Goal: Task Accomplishment & Management: Use online tool/utility

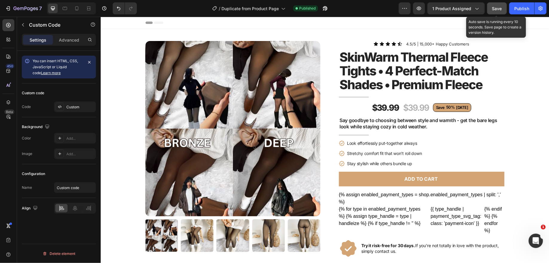
click at [495, 5] on button "Save" at bounding box center [497, 8] width 20 height 12
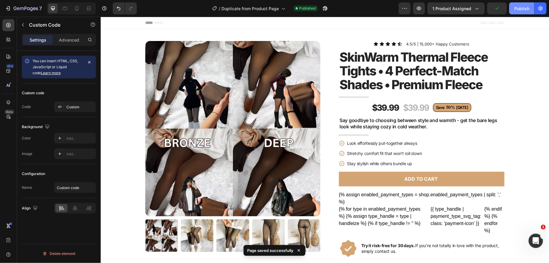
click at [523, 7] on div "Publish" at bounding box center [521, 8] width 15 height 6
click at [416, 106] on div "$39.99" at bounding box center [415, 107] width 27 height 12
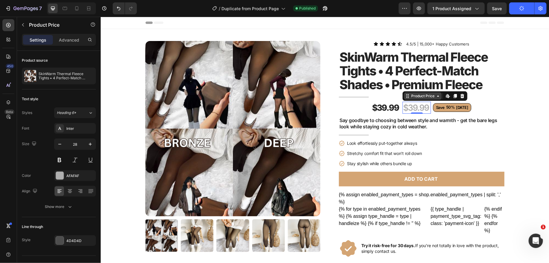
click at [422, 96] on div "Product Price" at bounding box center [423, 95] width 26 height 5
click at [417, 106] on div "$39.99" at bounding box center [415, 107] width 27 height 12
click at [380, 106] on div "$39.99" at bounding box center [385, 107] width 28 height 12
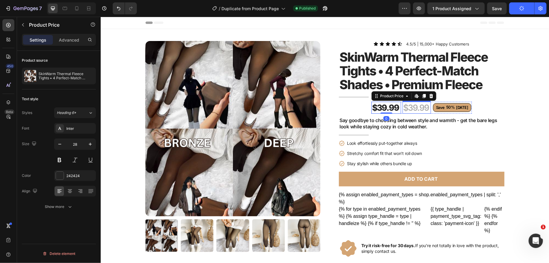
click at [415, 107] on div "$39.99" at bounding box center [415, 107] width 27 height 12
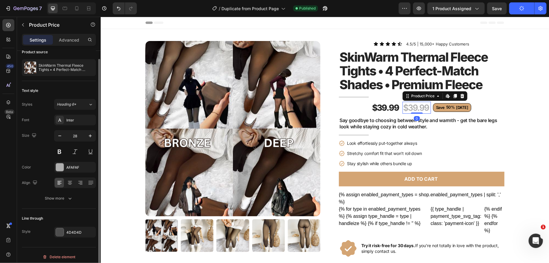
click at [39, 150] on div "Size 28" at bounding box center [59, 143] width 74 height 27
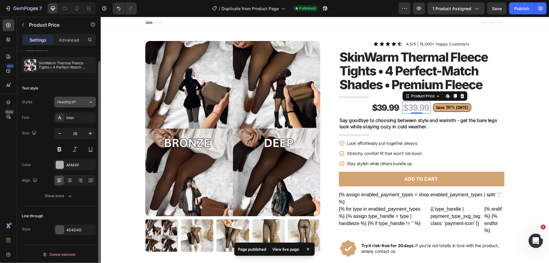
click at [80, 102] on div "Heading 6*" at bounding box center [69, 101] width 24 height 5
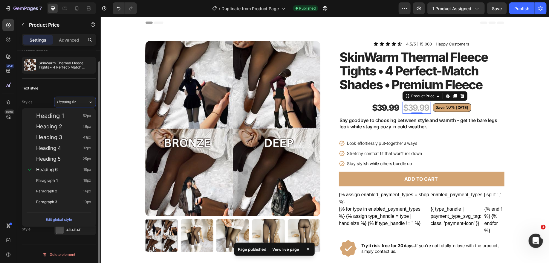
click at [43, 92] on div "Text style Styles Heading 6* Font Inter Size 28 Color AFAFAF Align Show more" at bounding box center [59, 143] width 74 height 128
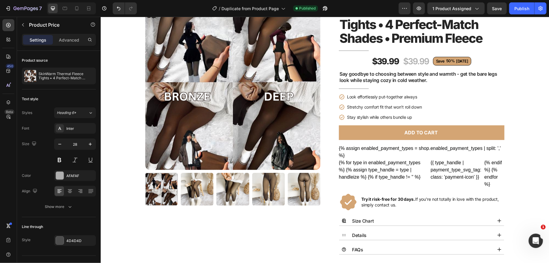
scroll to position [0, 0]
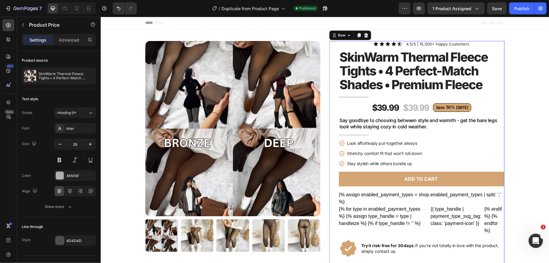
click at [354, 105] on div "Icon Icon Icon Icon Icon Icon List 4.5/5 | 15,000+ Happy Customers Text Block R…" at bounding box center [422, 242] width 166 height 402
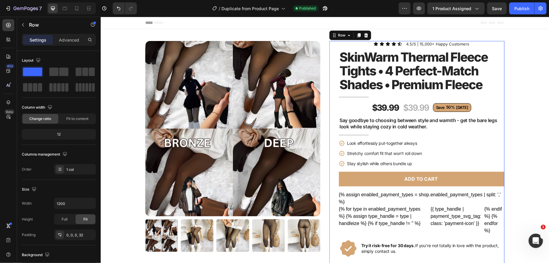
click at [352, 102] on div "Icon Icon Icon Icon Icon Icon List 4.5/5 | 15,000+ Happy Customers Text Block R…" at bounding box center [422, 242] width 166 height 402
click at [350, 106] on div "Icon Icon Icon Icon Icon Icon List 4.5/5 | 15,000+ Happy Customers Text Block R…" at bounding box center [422, 242] width 166 height 402
click at [6, 105] on div at bounding box center [8, 102] width 12 height 12
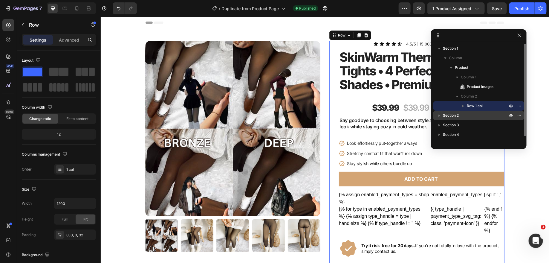
click at [440, 114] on icon "button" at bounding box center [439, 115] width 6 height 6
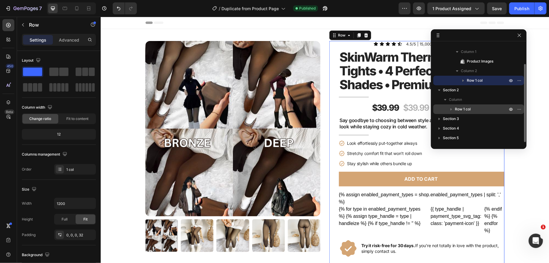
click at [451, 109] on icon "button" at bounding box center [451, 109] width 1 height 2
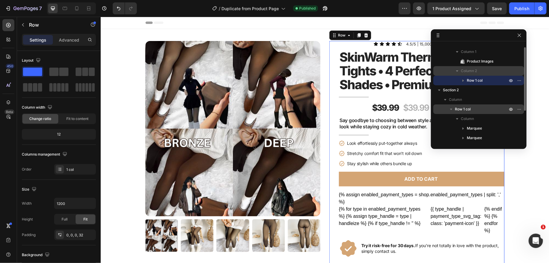
scroll to position [0, 0]
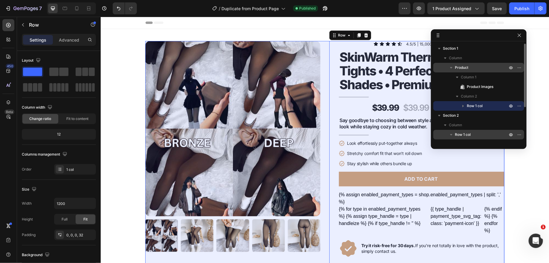
click at [450, 67] on icon "button" at bounding box center [451, 67] width 2 height 1
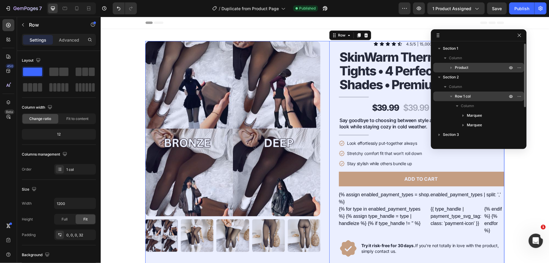
click at [450, 67] on icon "button" at bounding box center [451, 68] width 6 height 6
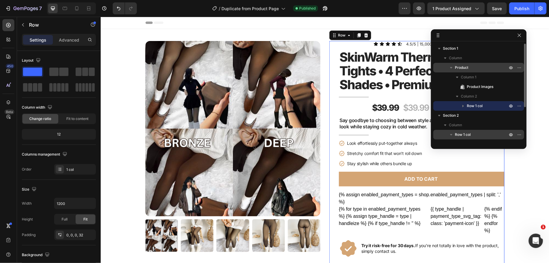
click at [463, 104] on icon "button" at bounding box center [463, 106] width 6 height 6
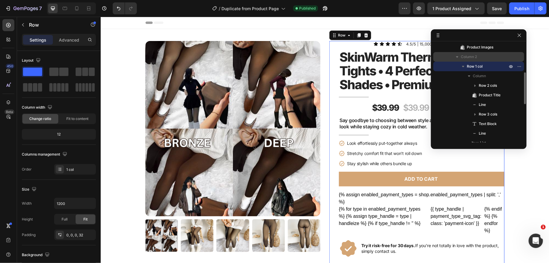
scroll to position [62, 0]
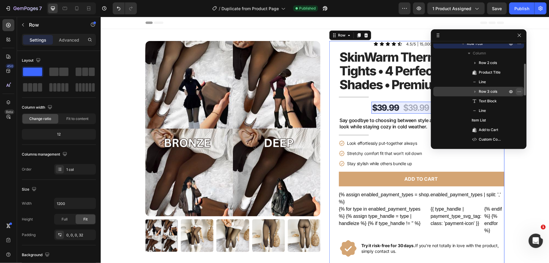
click at [520, 90] on icon "button" at bounding box center [519, 91] width 5 height 5
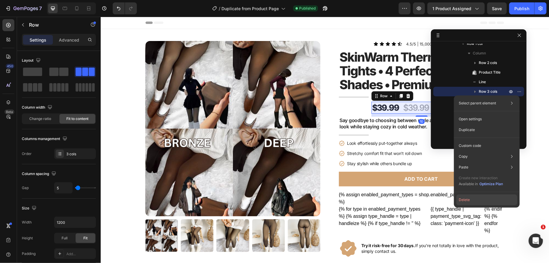
click at [477, 200] on button "Delete" at bounding box center [486, 199] width 61 height 11
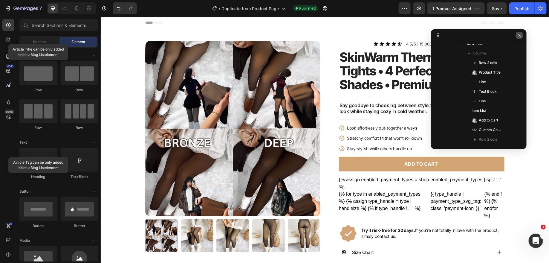
click at [521, 37] on icon "button" at bounding box center [519, 35] width 5 height 5
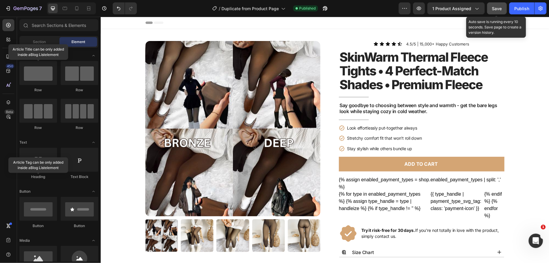
click at [498, 7] on span "Save" at bounding box center [497, 8] width 10 height 5
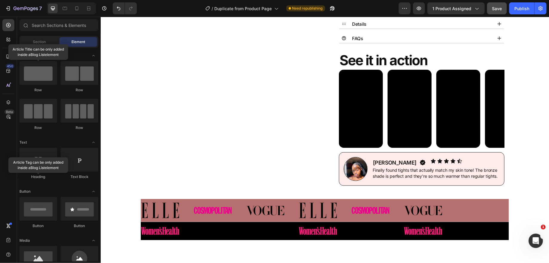
scroll to position [227, 0]
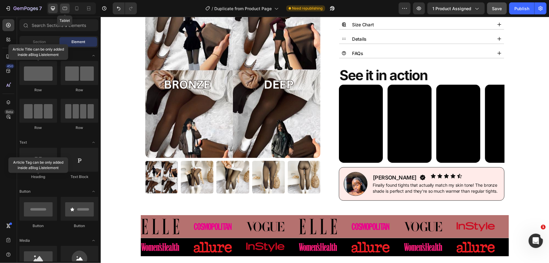
click at [64, 5] on div at bounding box center [65, 9] width 10 height 10
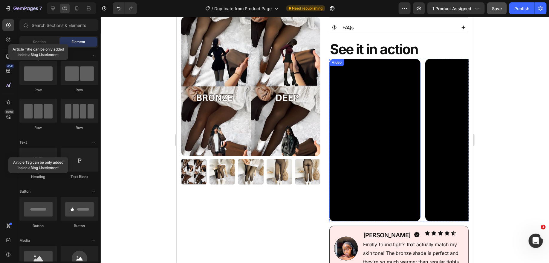
scroll to position [277, 0]
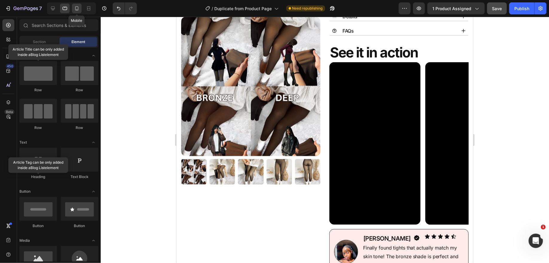
click at [75, 10] on icon at bounding box center [76, 8] width 3 height 4
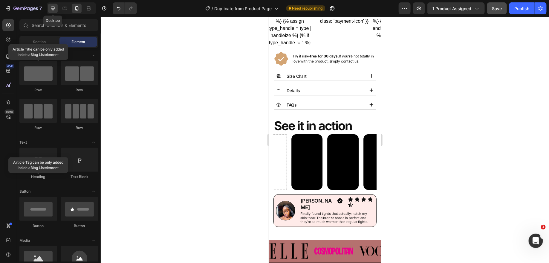
click at [49, 5] on div at bounding box center [53, 9] width 10 height 10
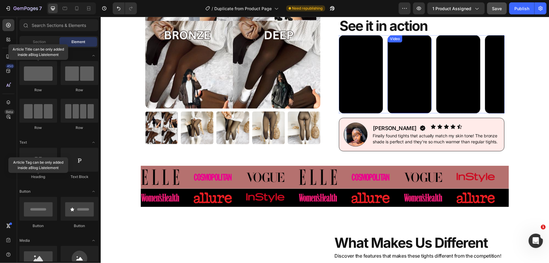
scroll to position [237, 0]
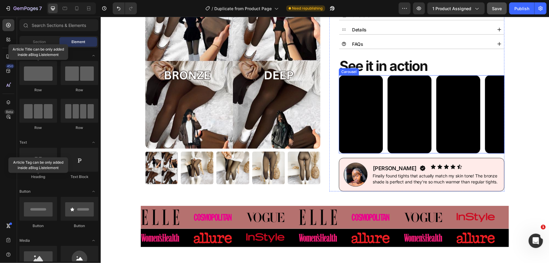
click at [384, 81] on div "Video Video Video Video" at bounding box center [422, 114] width 166 height 78
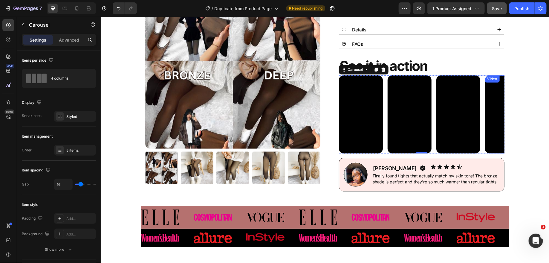
click at [488, 96] on video at bounding box center [507, 114] width 44 height 78
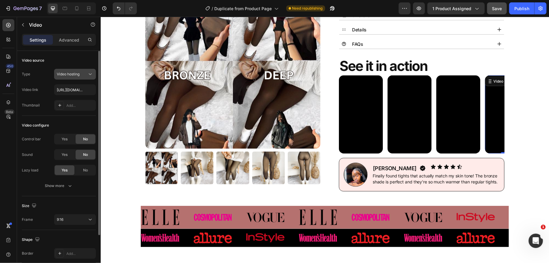
click at [77, 73] on span "Video hosting" at bounding box center [68, 74] width 23 height 4
click at [72, 52] on div "Video source Type Video hosting Video link [URL][DOMAIN_NAME] Thumbnail Add..." at bounding box center [59, 83] width 74 height 65
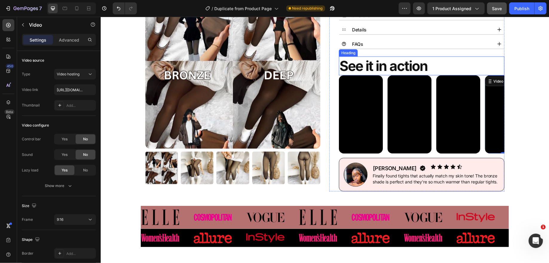
click at [348, 61] on h2 "See it in action" at bounding box center [422, 65] width 166 height 19
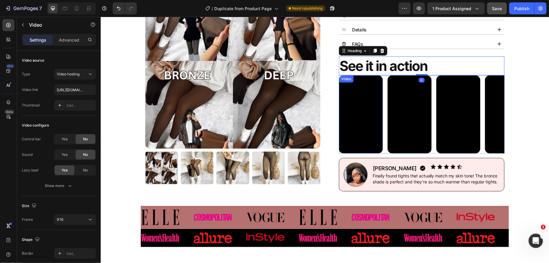
click at [356, 100] on video at bounding box center [361, 114] width 44 height 78
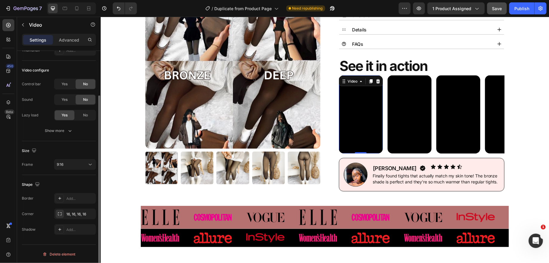
scroll to position [0, 0]
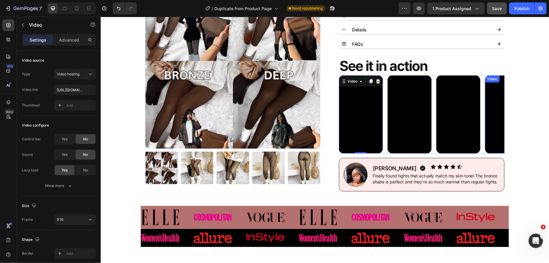
click at [486, 96] on video at bounding box center [507, 114] width 44 height 78
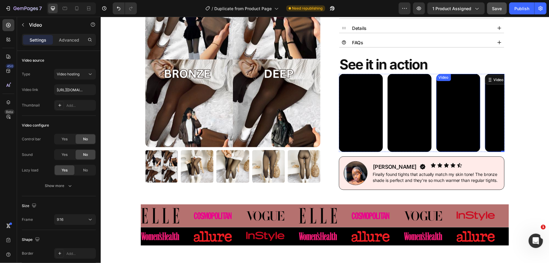
scroll to position [235, 0]
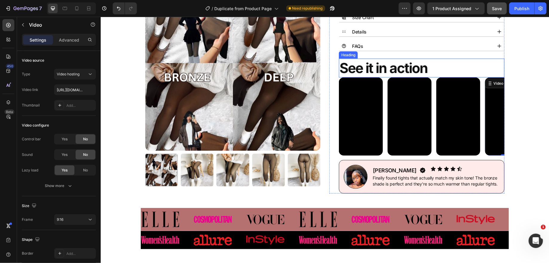
click at [454, 69] on h2 "See it in action" at bounding box center [422, 67] width 166 height 19
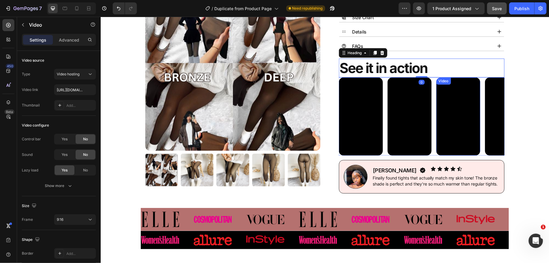
click at [467, 98] on video at bounding box center [458, 116] width 44 height 78
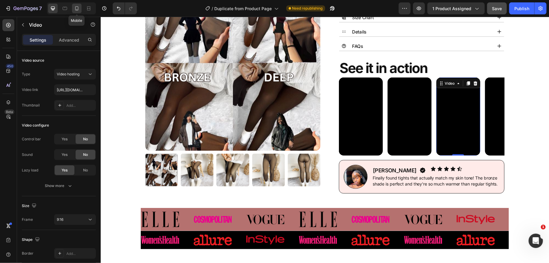
click at [74, 5] on div at bounding box center [77, 9] width 10 height 10
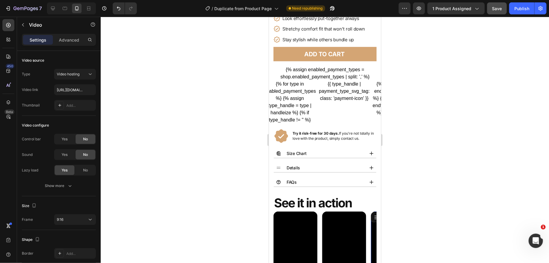
click at [466, 132] on div at bounding box center [325, 140] width 448 height 246
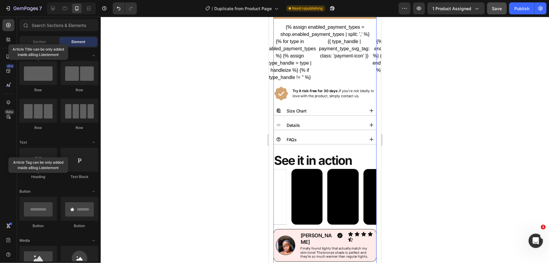
scroll to position [288, 0]
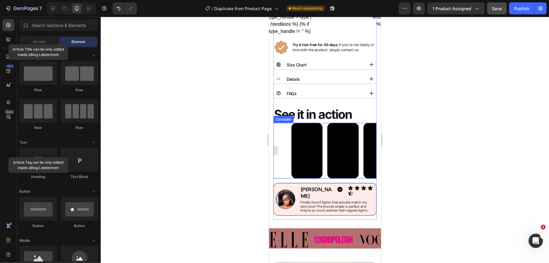
click at [280, 133] on div at bounding box center [270, 150] width 31 height 55
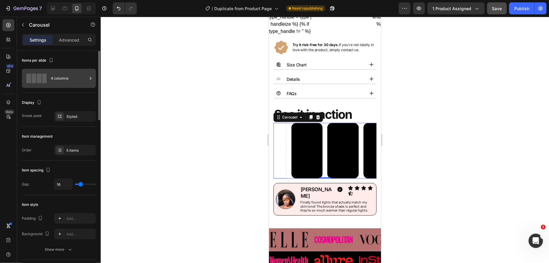
click at [68, 76] on div "4 columns" at bounding box center [69, 78] width 36 height 14
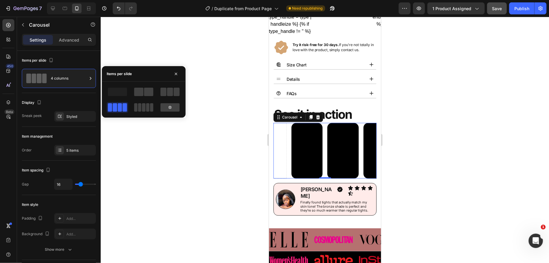
click at [464, 65] on div at bounding box center [325, 140] width 448 height 246
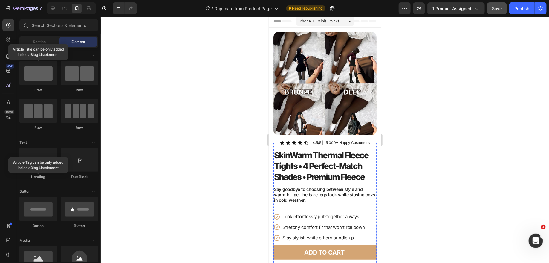
scroll to position [0, 0]
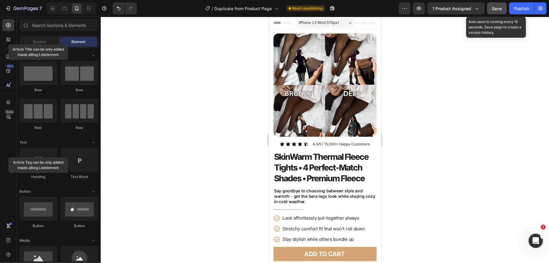
click at [497, 5] on div "Save" at bounding box center [497, 8] width 10 height 6
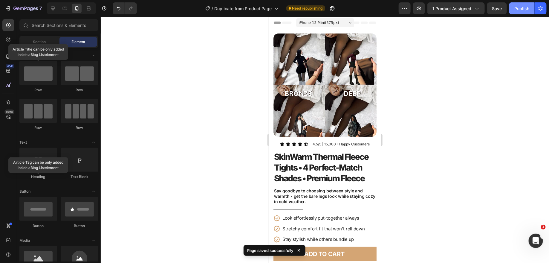
click at [519, 6] on div "Publish" at bounding box center [521, 8] width 15 height 6
